Goal: Information Seeking & Learning: Understand process/instructions

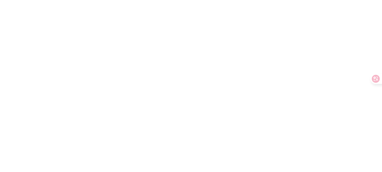
scroll to position [20, 0]
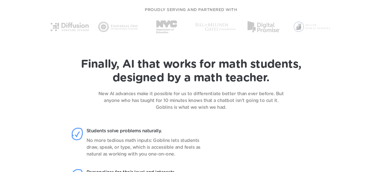
scroll to position [366, 0]
